Goal: Task Accomplishment & Management: Complete application form

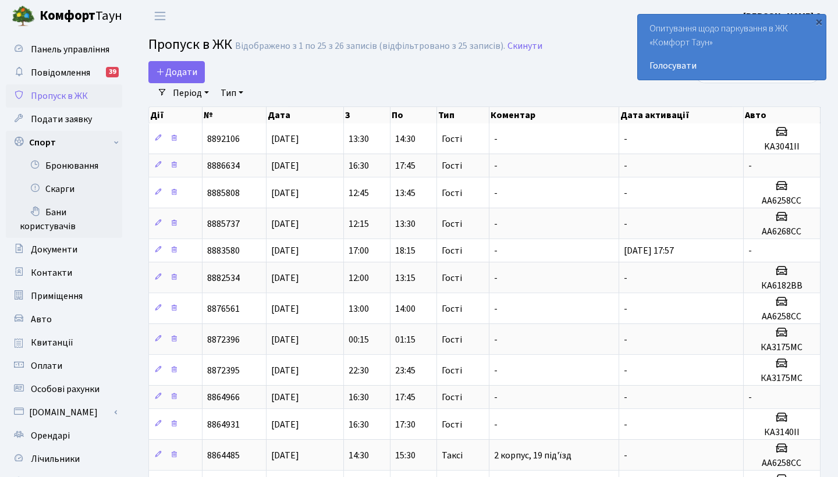
select select "25"
click at [84, 165] on link "Бронювання" at bounding box center [64, 165] width 116 height 23
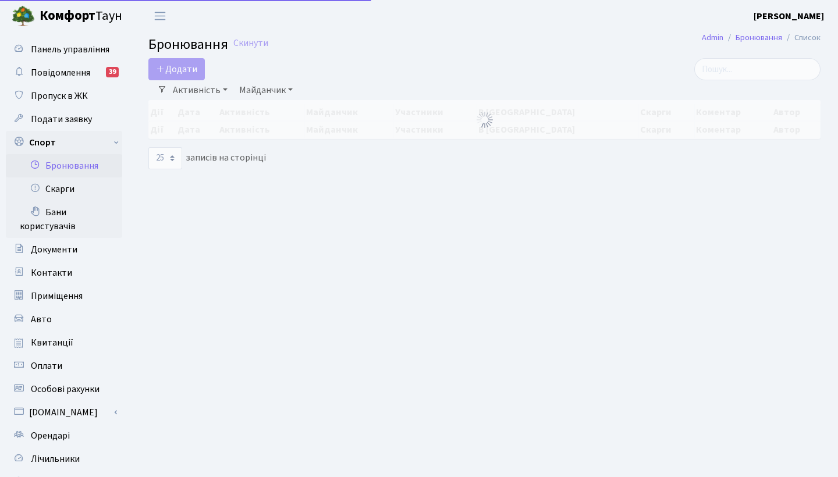
select select "25"
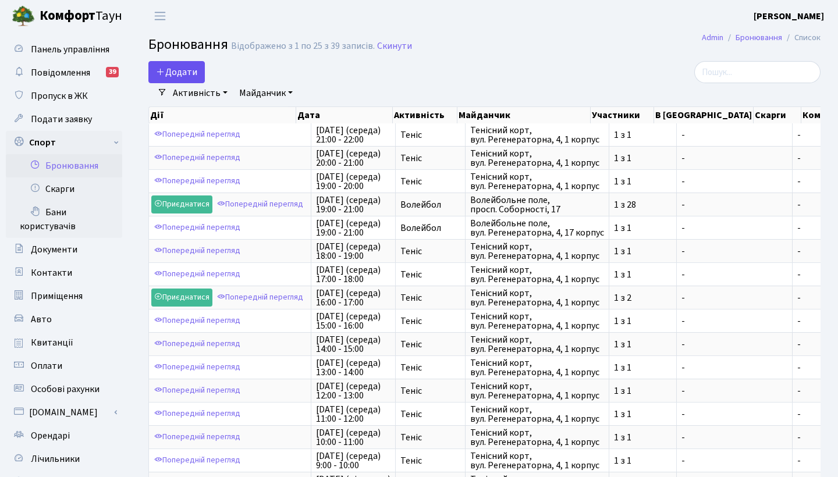
click at [182, 69] on button "Додати" at bounding box center [176, 72] width 56 height 22
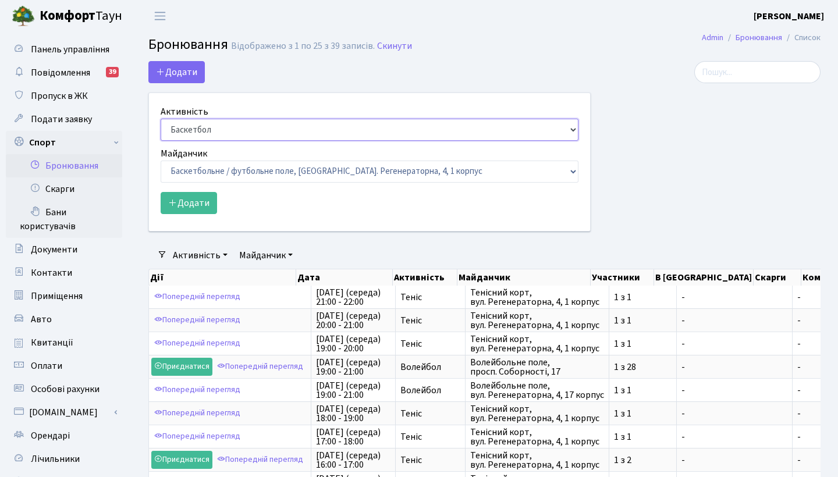
select select "1"
click at [196, 189] on form "Активність Баскетбол Волейбол Йога Катання на роликах Настільний теніс Теніс Фу…" at bounding box center [370, 159] width 418 height 109
click at [193, 205] on button "Додати" at bounding box center [189, 203] width 56 height 22
